Goal: Information Seeking & Learning: Learn about a topic

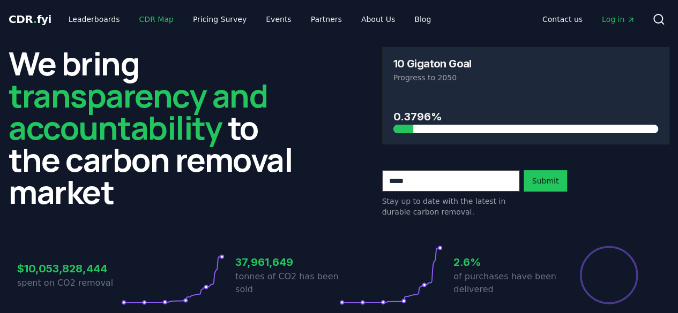
click at [142, 19] on link "CDR Map" at bounding box center [156, 19] width 51 height 19
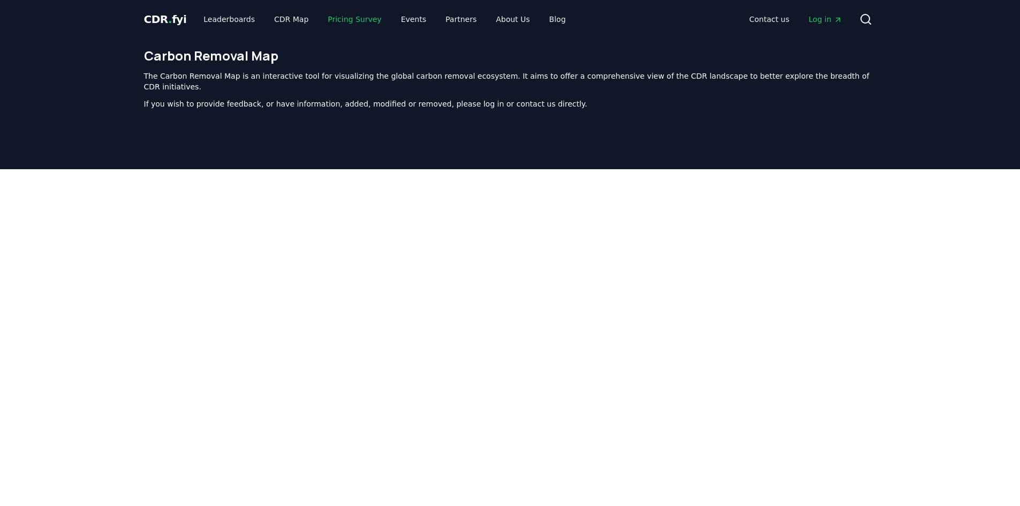
click at [334, 12] on link "Pricing Survey" at bounding box center [354, 19] width 71 height 19
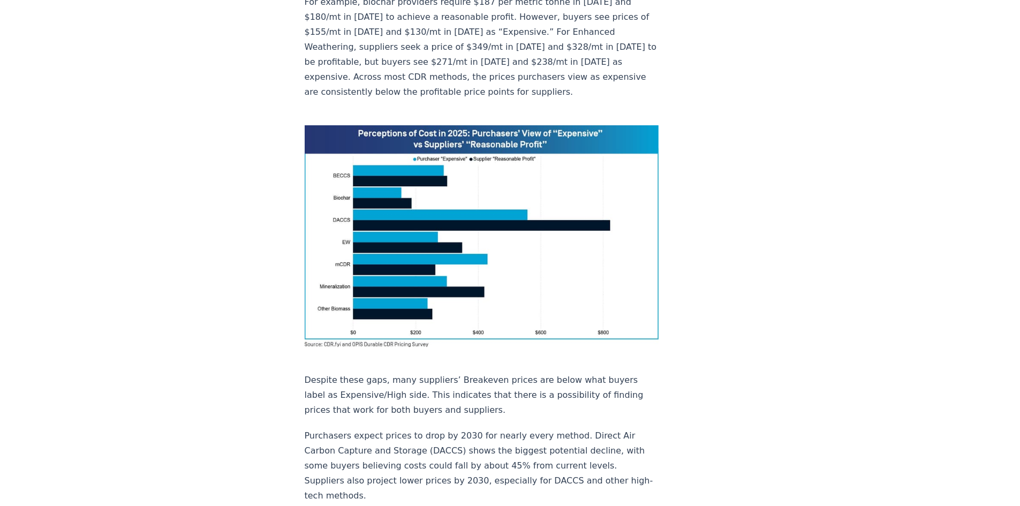
scroll to position [1071, 0]
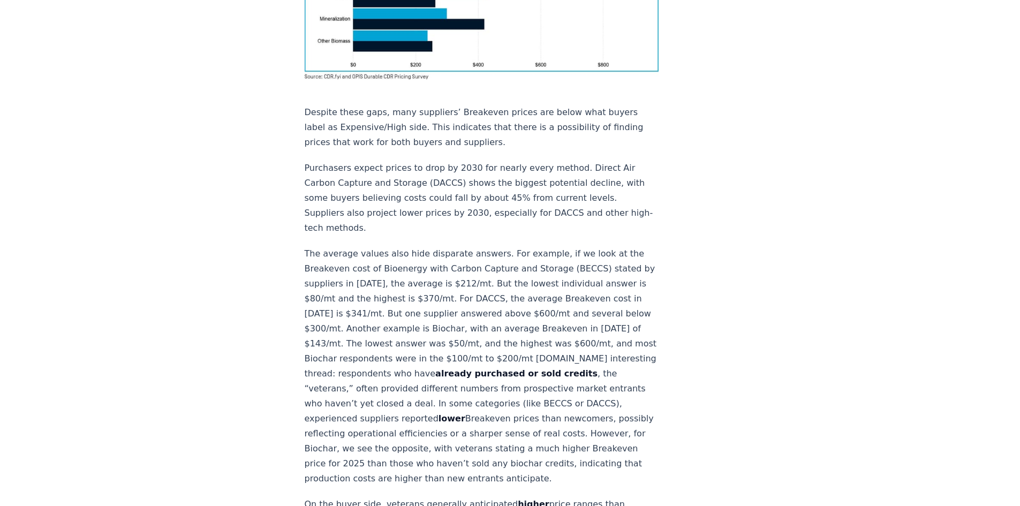
click at [677, 293] on div "[DATE] New Survey Shows Pricing Gap in Durable CDR Insights from the [DOMAIN_NA…" at bounding box center [511, 309] width 750 height 2684
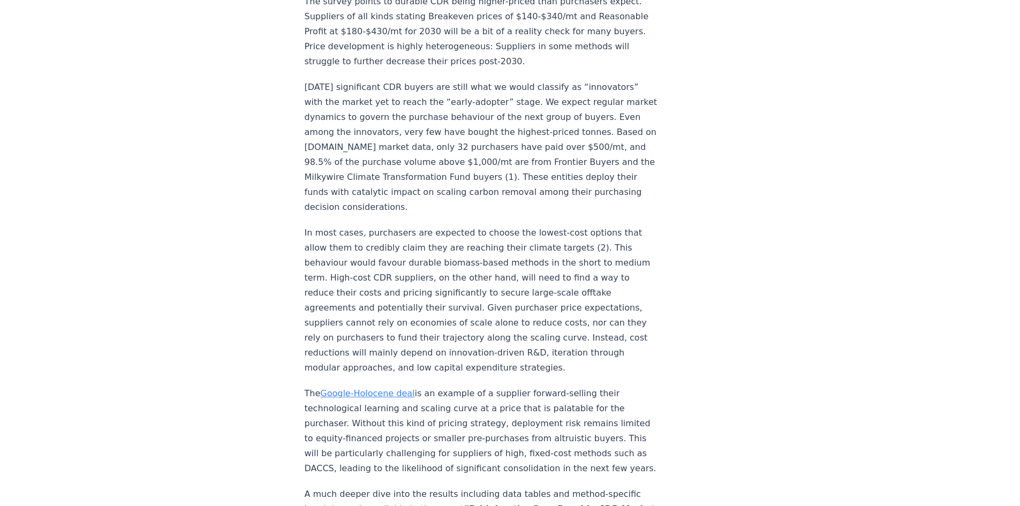
scroll to position [1583, 0]
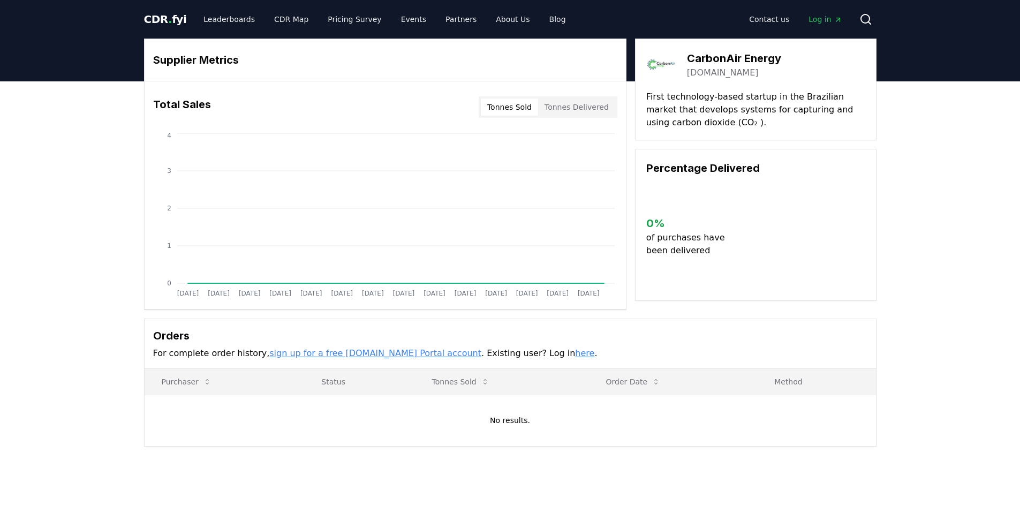
click at [523, 109] on button "Tonnes Sold" at bounding box center [509, 107] width 57 height 17
click at [570, 111] on button "Tonnes Delivered" at bounding box center [576, 107] width 77 height 17
click at [508, 109] on button "Tonnes Sold" at bounding box center [509, 107] width 57 height 17
